Goal: Information Seeking & Learning: Learn about a topic

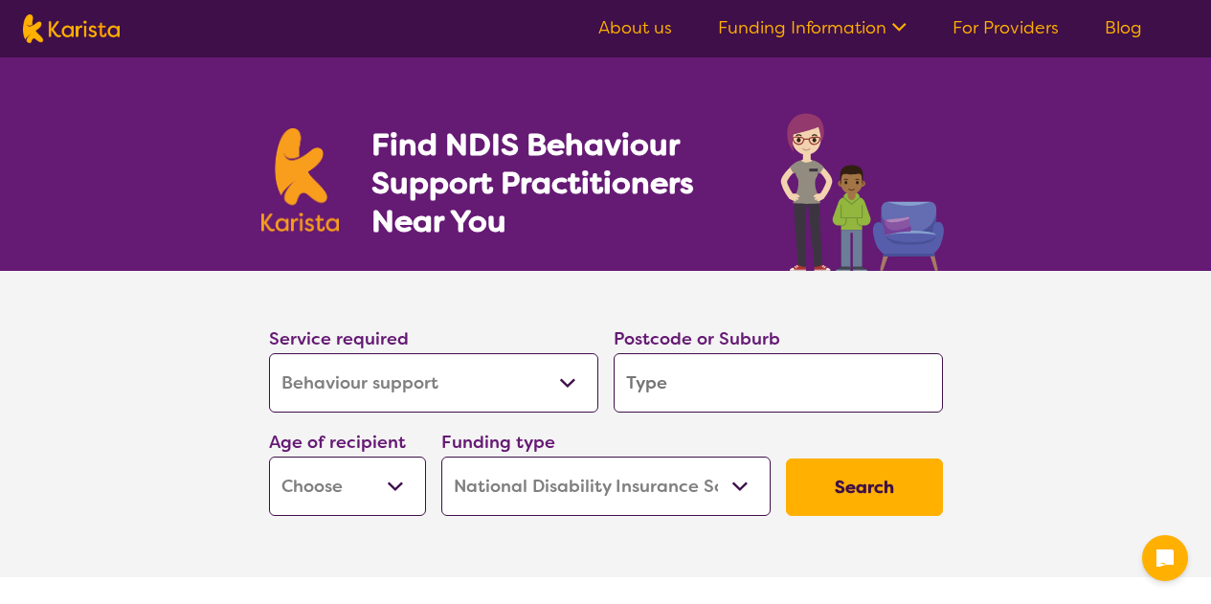
select select "Behaviour support"
select select "NDIS"
select select "Behaviour support"
select select "NDIS"
click at [685, 386] on input "search" at bounding box center [777, 382] width 329 height 59
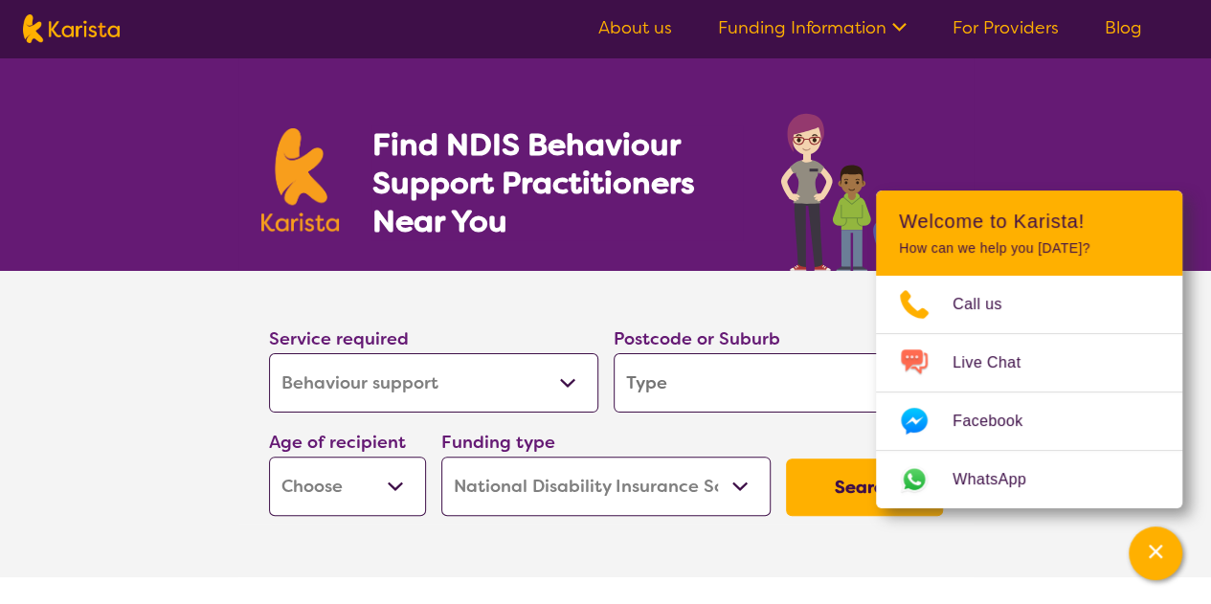
type input "4"
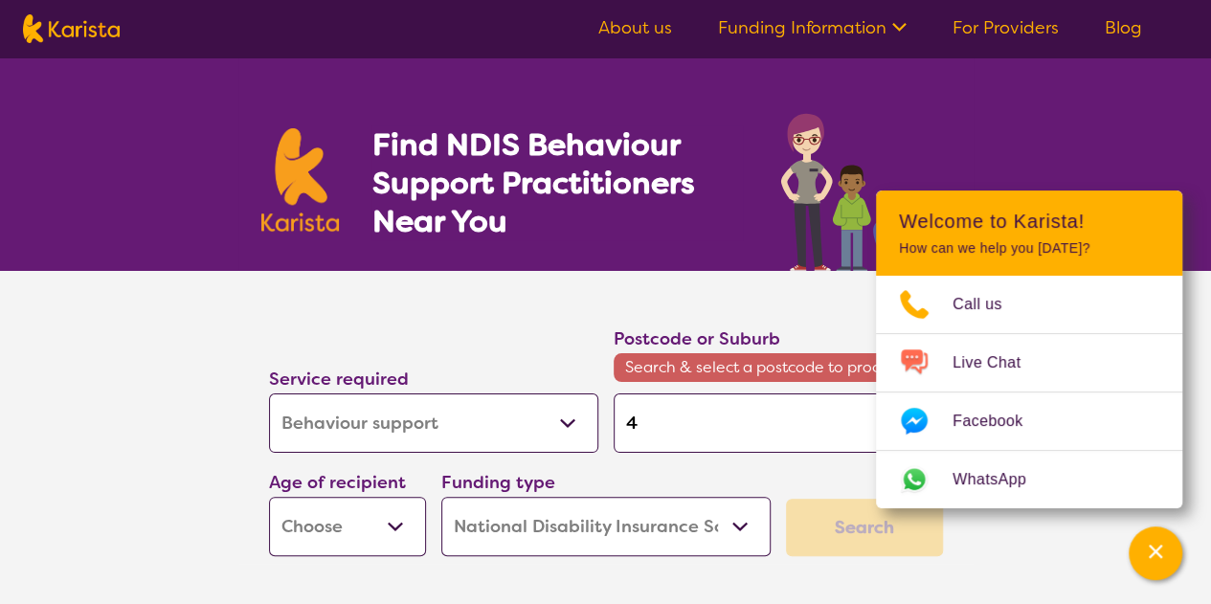
type input "41"
type input "415"
type input "4157"
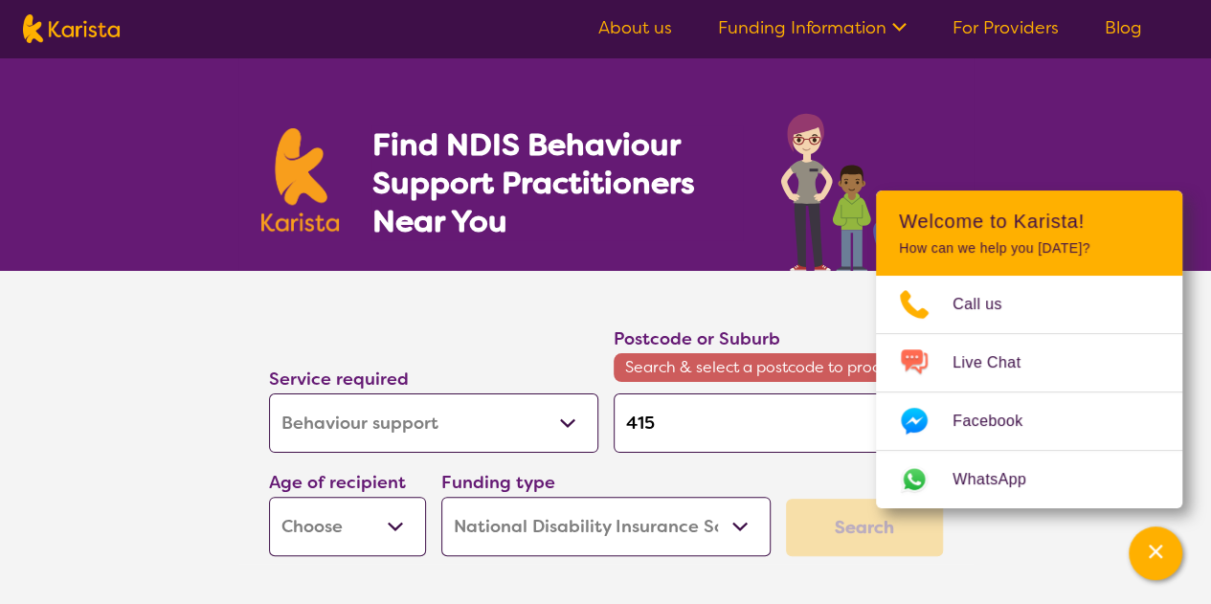
type input "4157"
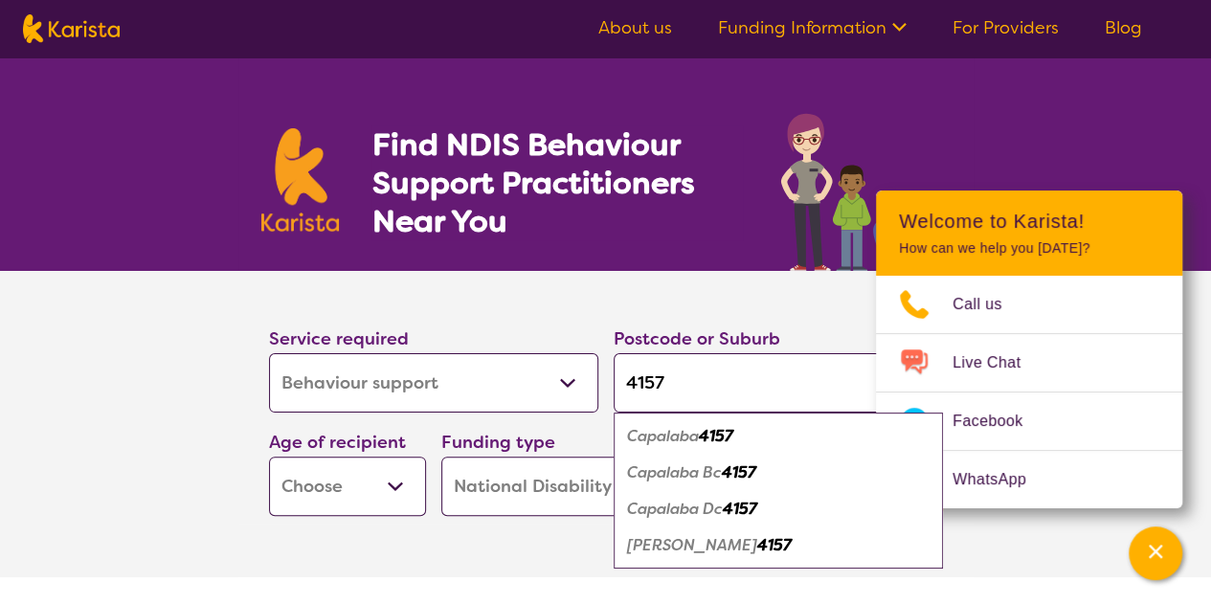
type input "4157"
click at [696, 441] on em "Capalaba" at bounding box center [663, 436] width 72 height 20
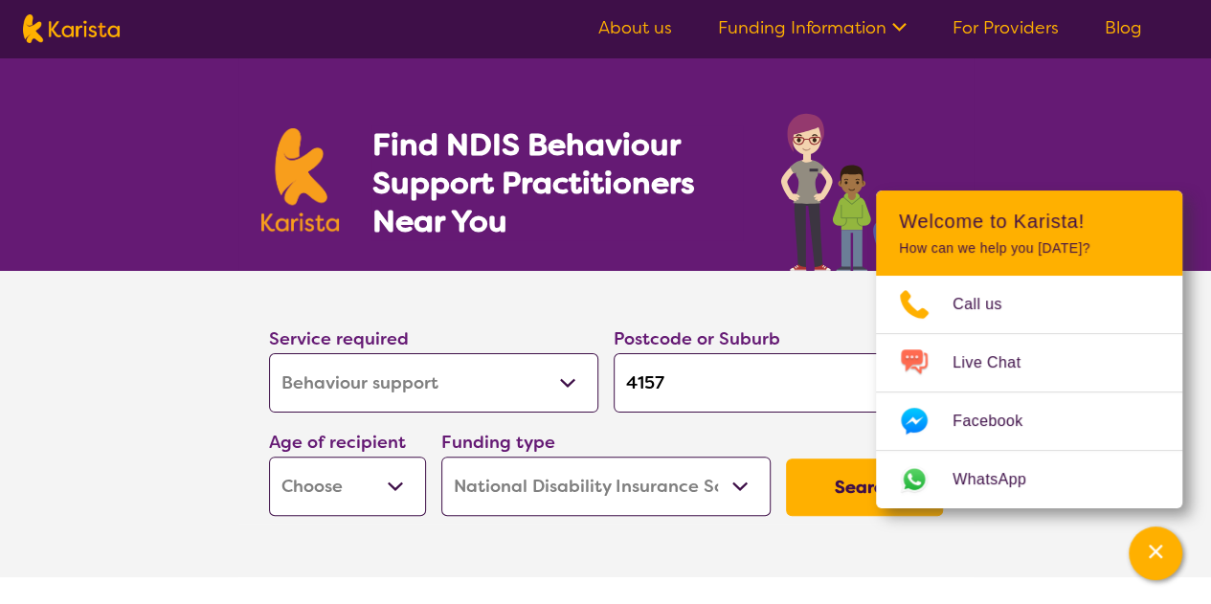
click at [383, 491] on select "Early Childhood - 0 to 9 Child - 10 to 11 Adolescent - 12 to 17 Adult - 18 to 6…" at bounding box center [347, 485] width 157 height 59
select select "EC"
click at [269, 456] on select "Early Childhood - 0 to 9 Child - 10 to 11 Adolescent - 12 to 17 Adult - 18 to 6…" at bounding box center [347, 485] width 157 height 59
select select "EC"
click at [836, 491] on button "Search" at bounding box center [864, 486] width 157 height 57
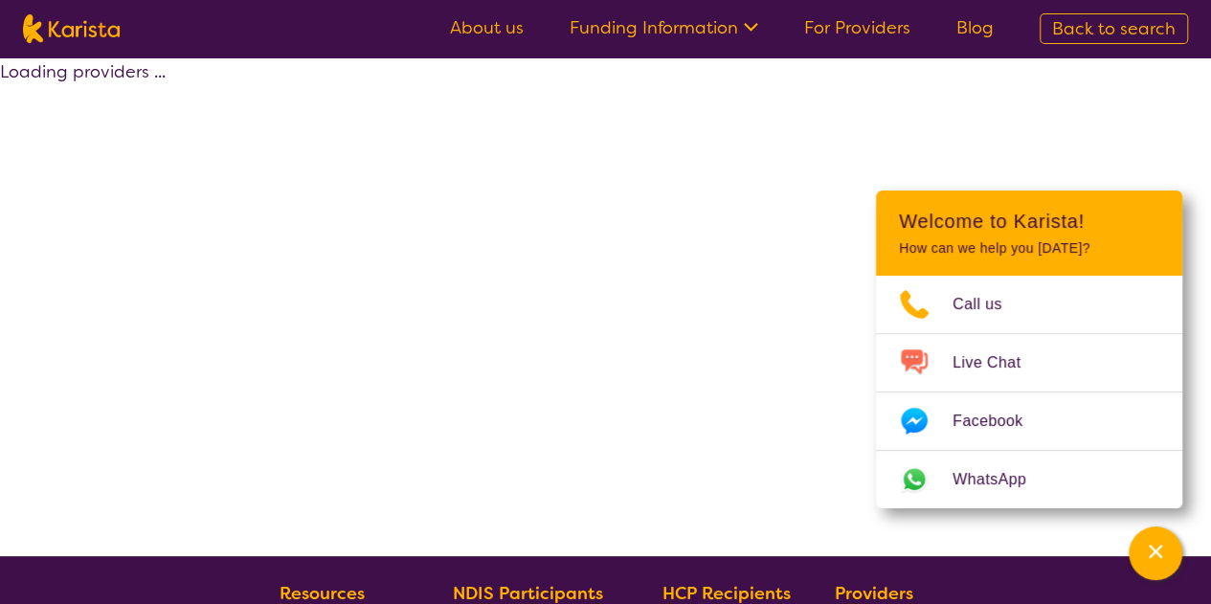
select select "by_score"
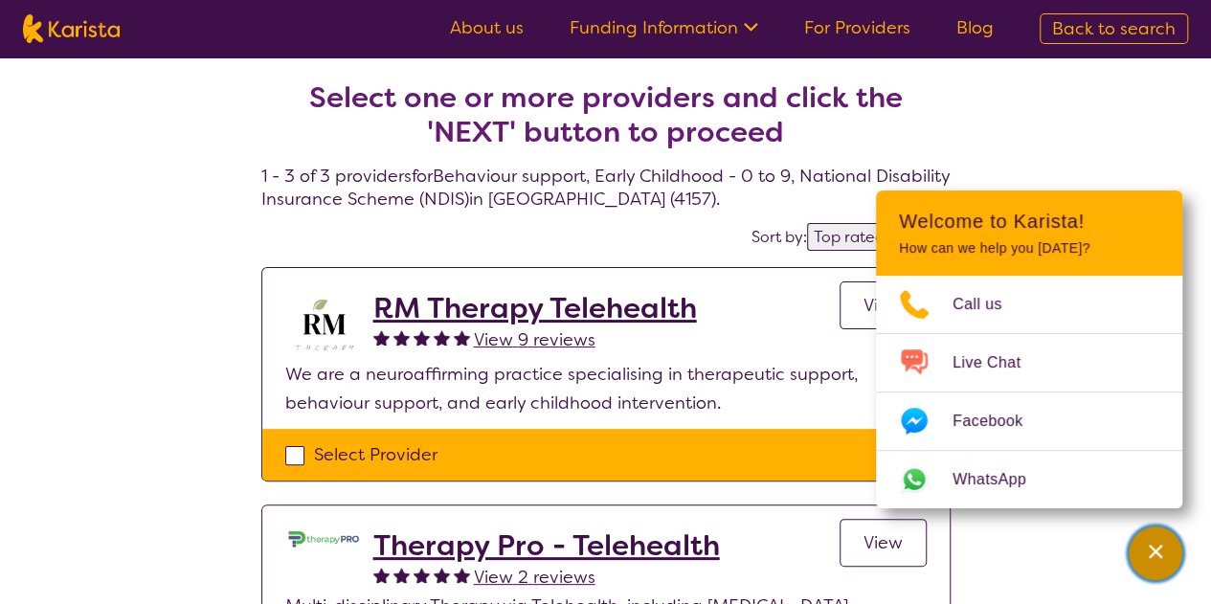
click at [1152, 545] on icon "Channel Menu" at bounding box center [1154, 551] width 19 height 19
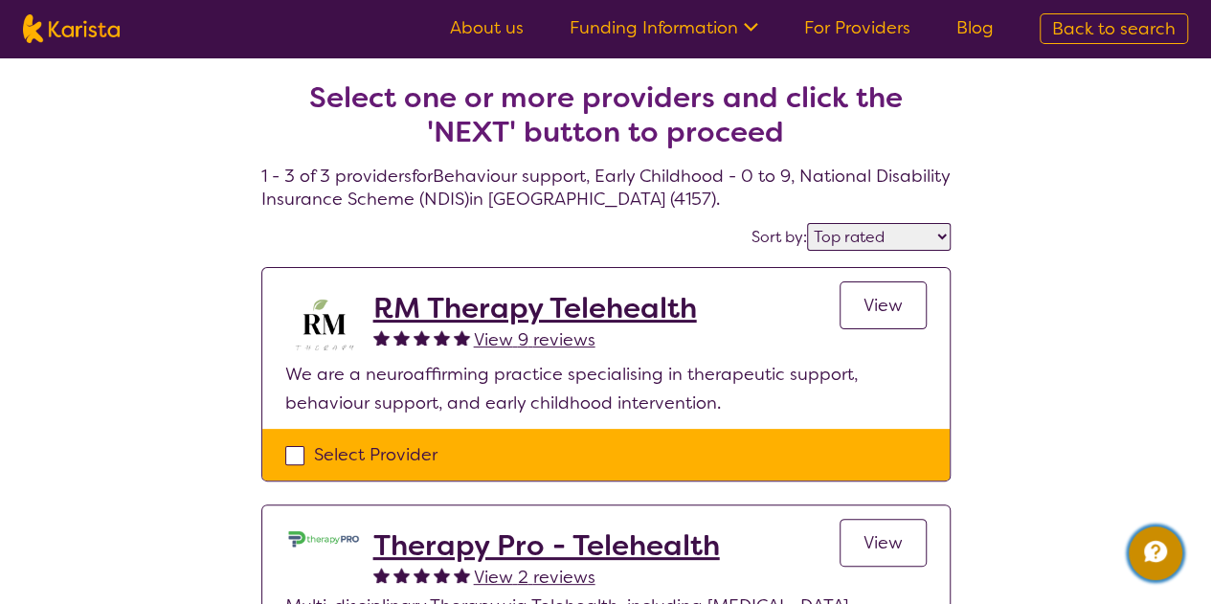
select select "Behaviour support"
select select "EC"
select select "NDIS"
select select "Behaviour support"
select select "EC"
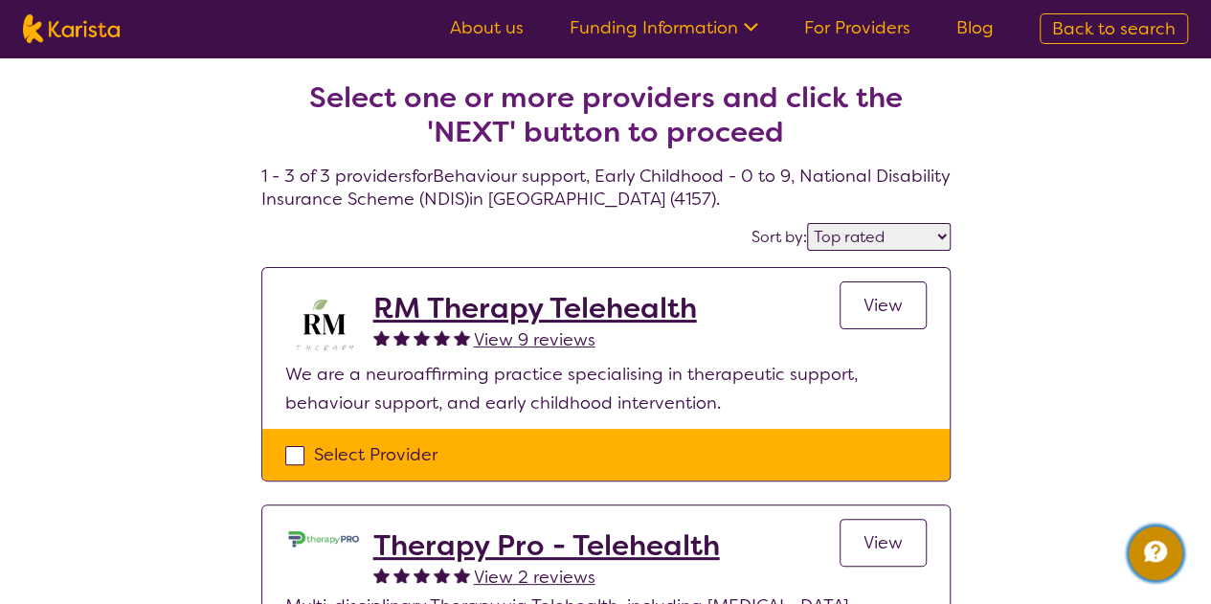
select select "NDIS"
